Goal: Information Seeking & Learning: Learn about a topic

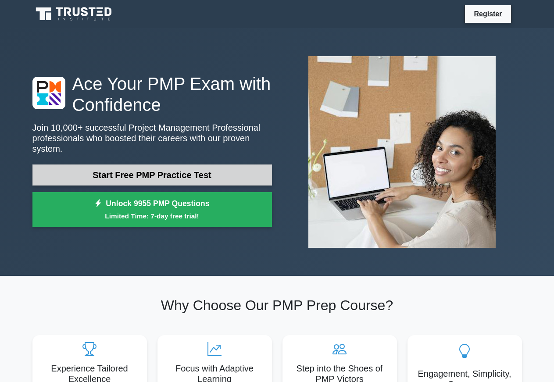
click at [168, 173] on link "Start Free PMP Practice Test" at bounding box center [151, 174] width 239 height 21
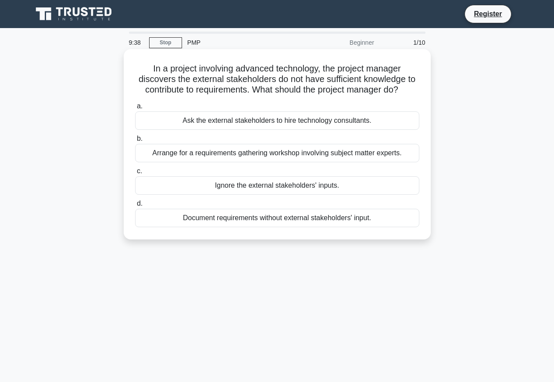
click at [251, 156] on div "Arrange for a requirements gathering workshop involving subject matter experts." at bounding box center [277, 153] width 284 height 18
click at [135, 142] on input "b. Arrange for a requirements gathering workshop involving subject matter exper…" at bounding box center [135, 139] width 0 height 6
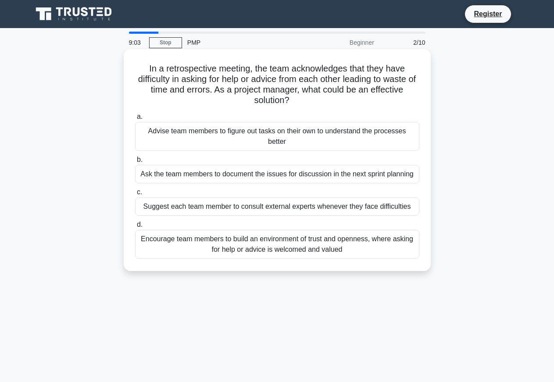
click at [230, 206] on div "Suggest each team member to consult external experts whenever they face difficu…" at bounding box center [277, 206] width 284 height 18
click at [135, 195] on input "c. Suggest each team member to consult external experts whenever they face diff…" at bounding box center [135, 192] width 0 height 6
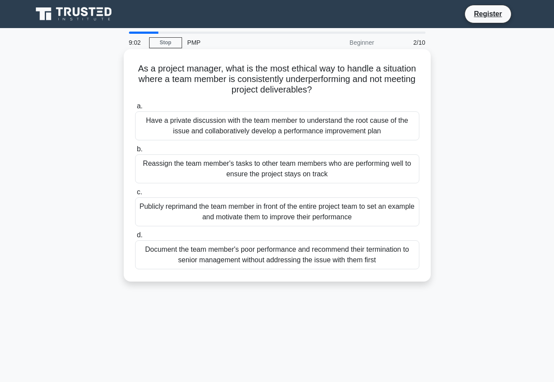
click at [228, 171] on div "Reassign the team member's tasks to other team members who are performing well …" at bounding box center [277, 168] width 284 height 29
click at [135, 152] on input "b. Reassign the team member's tasks to other team members who are performing we…" at bounding box center [135, 149] width 0 height 6
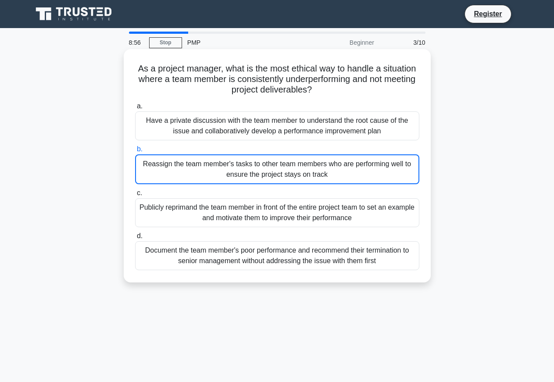
click at [189, 168] on div "Reassign the team member's tasks to other team members who are performing well …" at bounding box center [277, 169] width 284 height 30
click at [135, 152] on input "b. Reassign the team member's tasks to other team members who are performing we…" at bounding box center [135, 149] width 0 height 6
click at [154, 133] on div "Have a private discussion with the team member to understand the root cause of …" at bounding box center [277, 125] width 284 height 29
click at [135, 109] on input "a. Have a private discussion with the team member to understand the root cause …" at bounding box center [135, 106] width 0 height 6
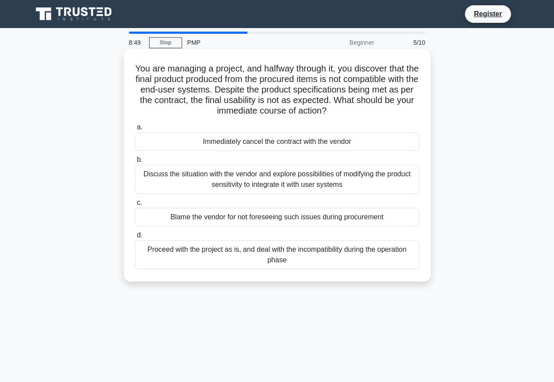
click at [210, 214] on div "Blame the vendor for not foreseeing such issues during procurement" at bounding box center [277, 217] width 284 height 18
click at [135, 206] on input "c. Blame the vendor for not foreseeing such issues during procurement" at bounding box center [135, 203] width 0 height 6
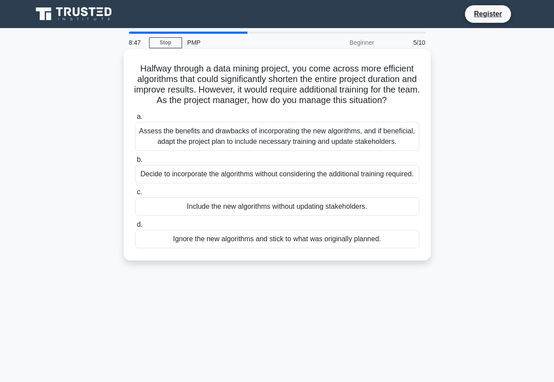
click at [259, 139] on div "Assess the benefits and drawbacks of incorporating the new algorithms, and if b…" at bounding box center [277, 136] width 284 height 29
click at [157, 134] on div "Assess the benefits and drawbacks of incorporating the new algorithms, and if b…" at bounding box center [277, 136] width 284 height 29
click at [135, 120] on input "a. Assess the benefits and drawbacks of incorporating the new algorithms, and i…" at bounding box center [135, 117] width 0 height 6
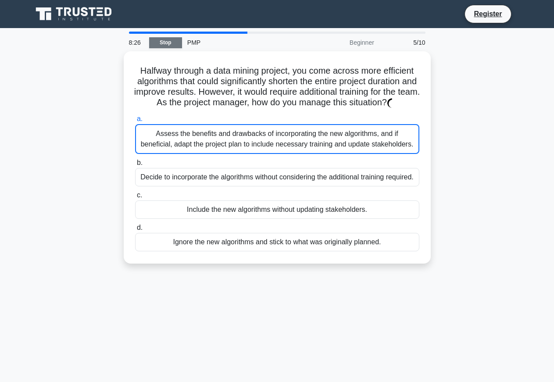
click at [168, 44] on link "Stop" at bounding box center [165, 42] width 33 height 11
